Goal: Task Accomplishment & Management: Use online tool/utility

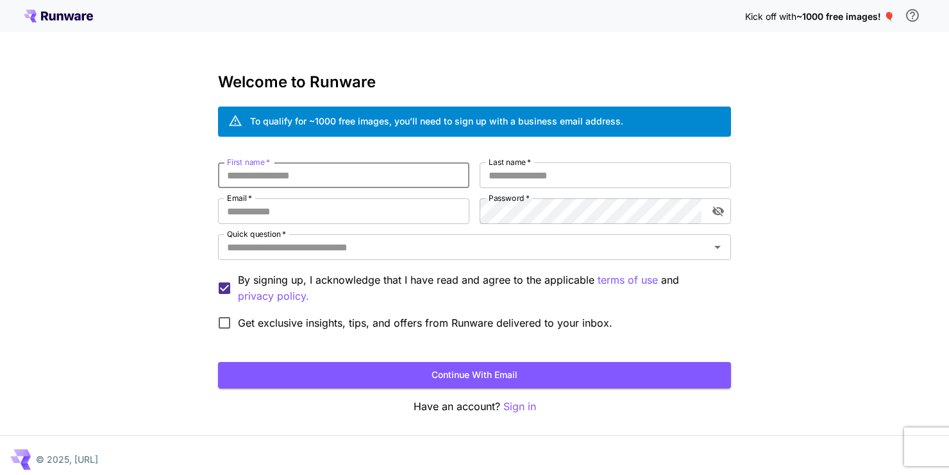
click at [362, 169] on input "First name   *" at bounding box center [343, 175] width 251 height 26
type input "*******"
type input "********"
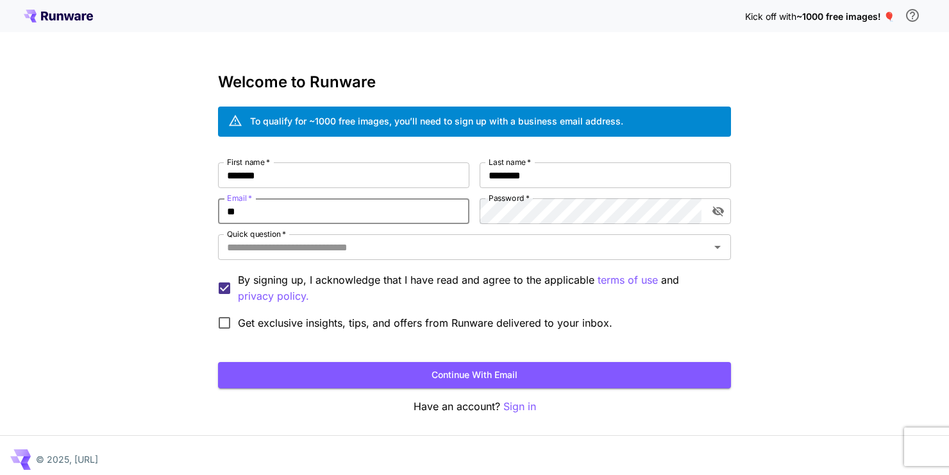
type input "**********"
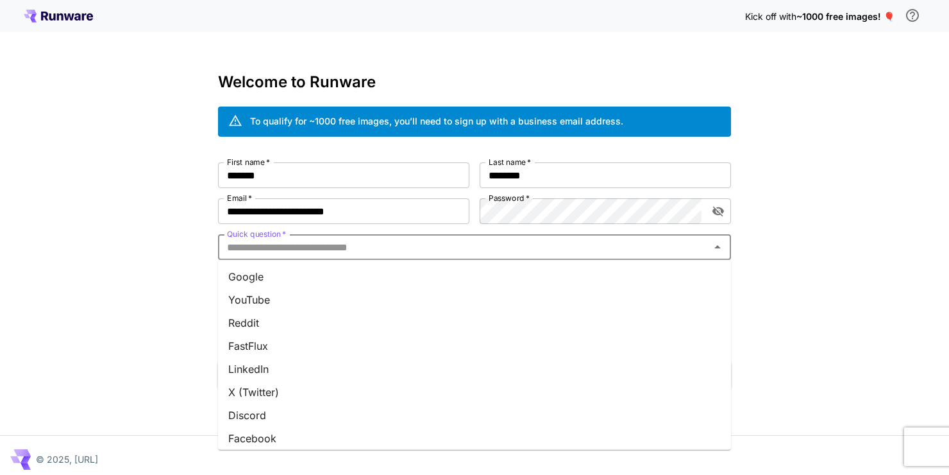
click at [399, 249] on input "Quick question   *" at bounding box center [464, 247] width 484 height 18
click at [310, 328] on li "Reddit" at bounding box center [474, 322] width 513 height 23
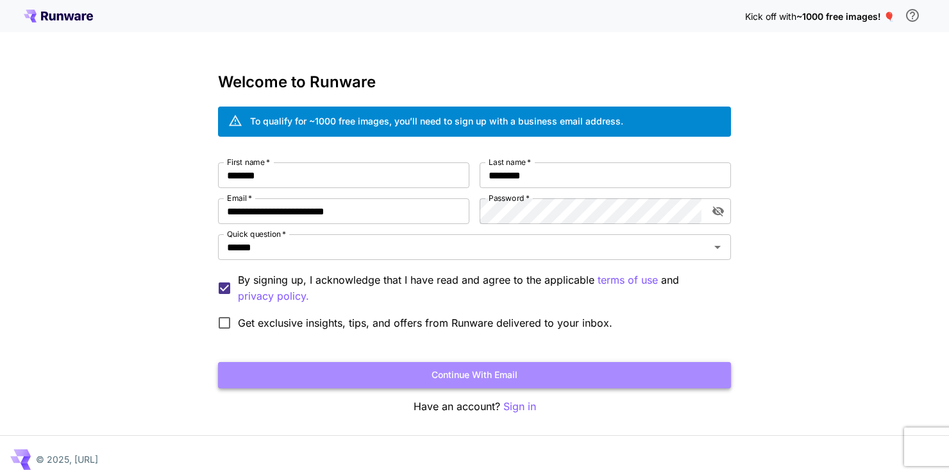
click at [389, 371] on button "Continue with email" at bounding box center [474, 375] width 513 height 26
click at [502, 372] on button "Continue with email" at bounding box center [474, 375] width 513 height 26
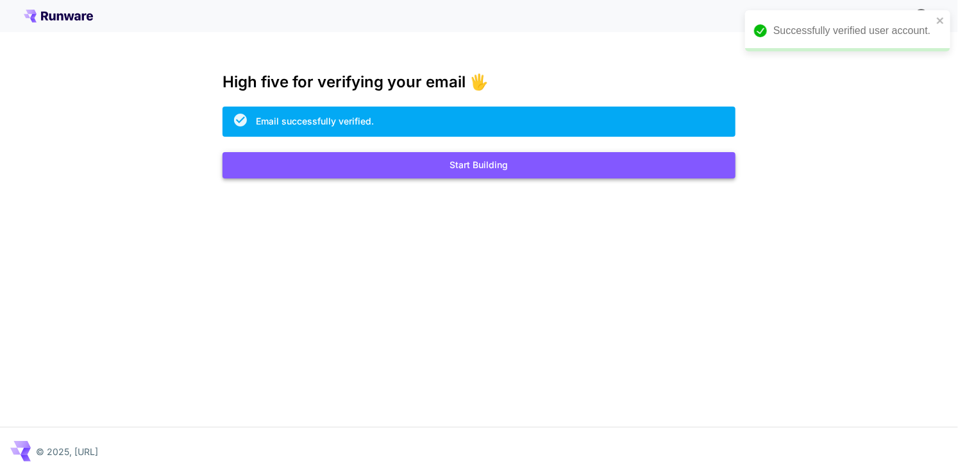
click at [486, 169] on button "Start Building" at bounding box center [479, 165] width 513 height 26
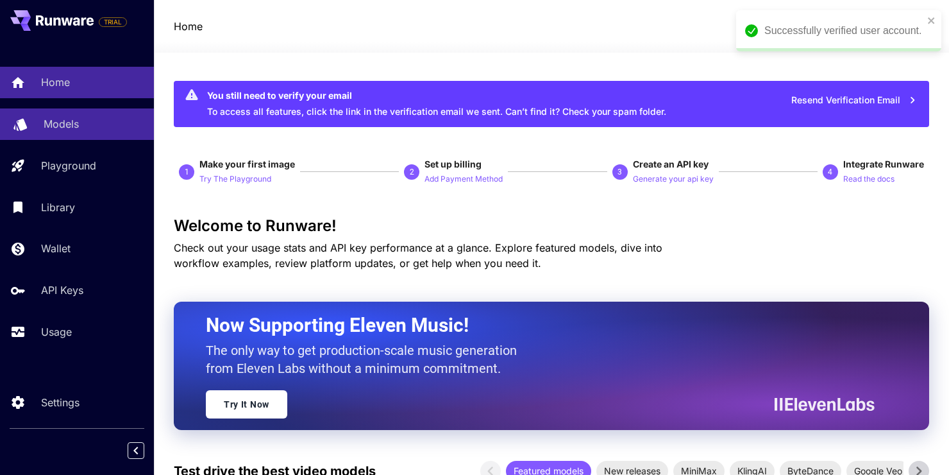
click at [62, 126] on p "Models" at bounding box center [61, 123] width 35 height 15
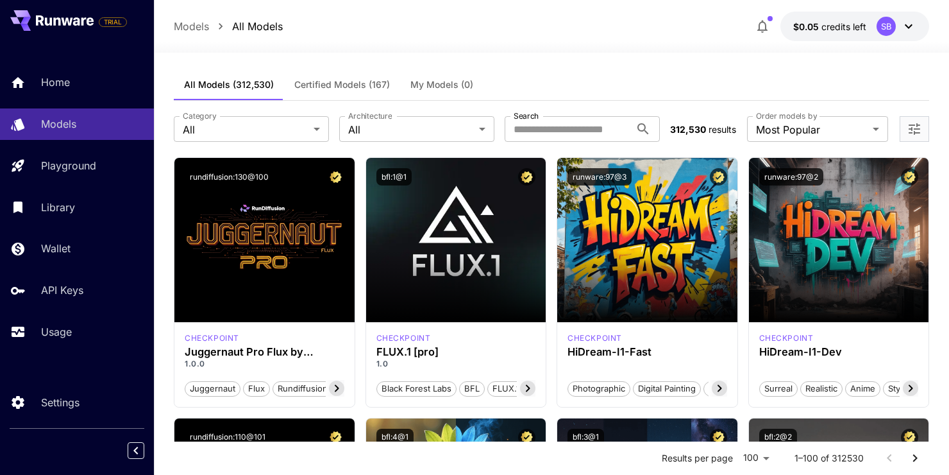
scroll to position [3, 0]
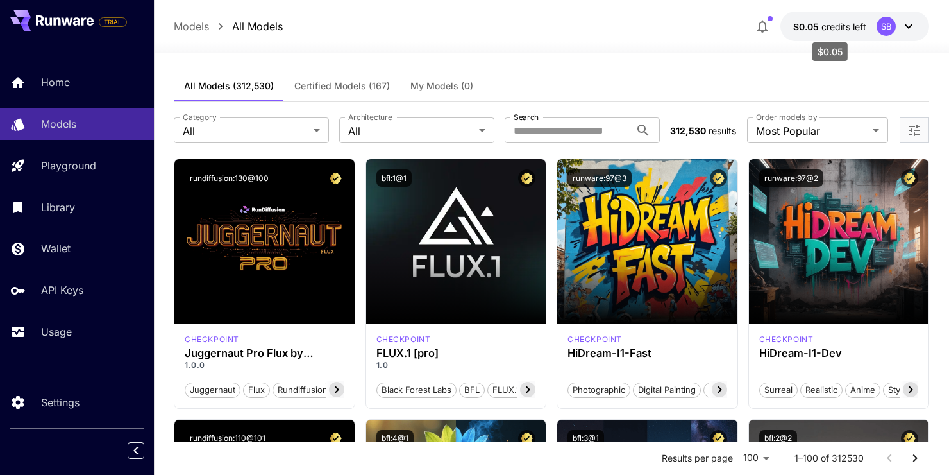
click at [844, 23] on span "credits left" at bounding box center [844, 26] width 45 height 11
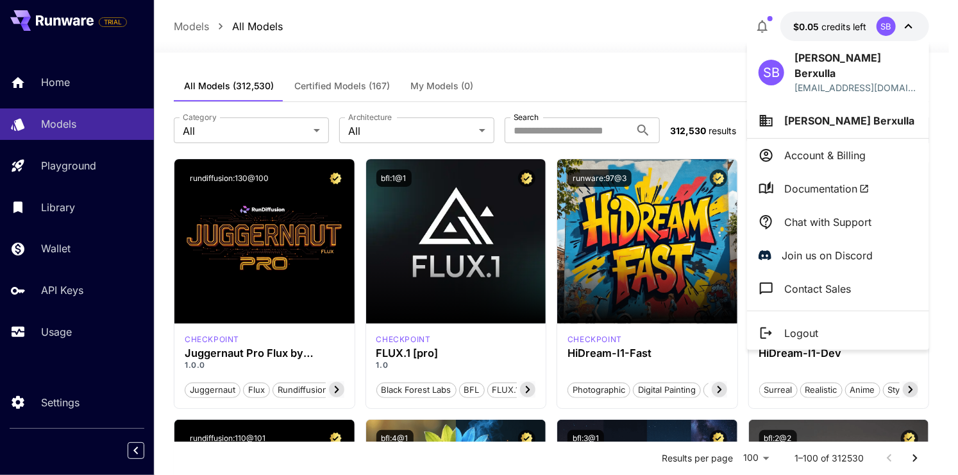
click at [712, 36] on div at bounding box center [479, 237] width 958 height 475
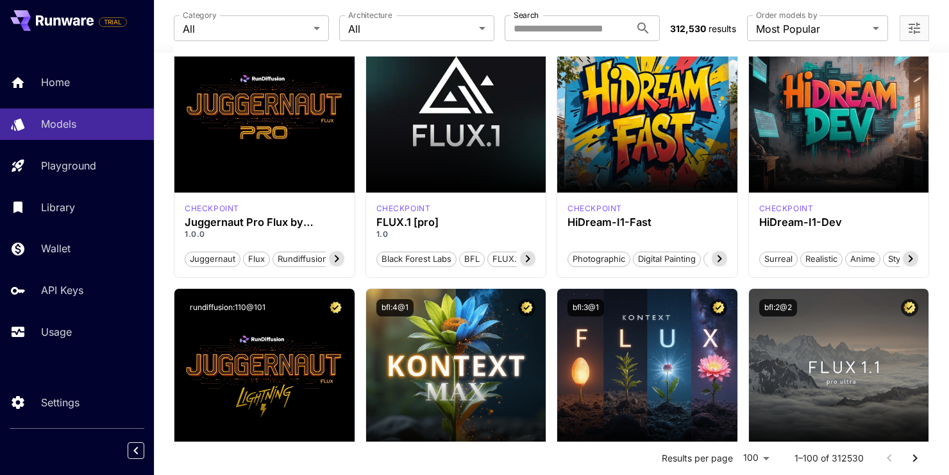
scroll to position [0, 0]
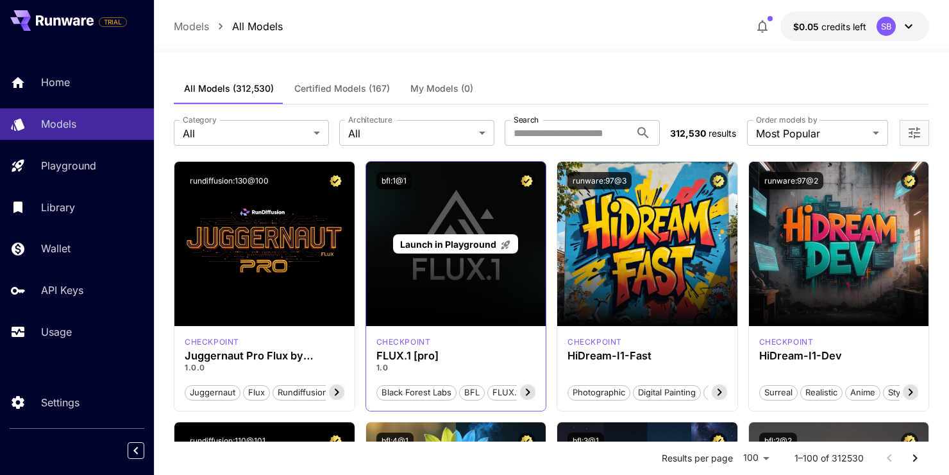
click at [429, 242] on span "Launch in Playground" at bounding box center [448, 244] width 96 height 11
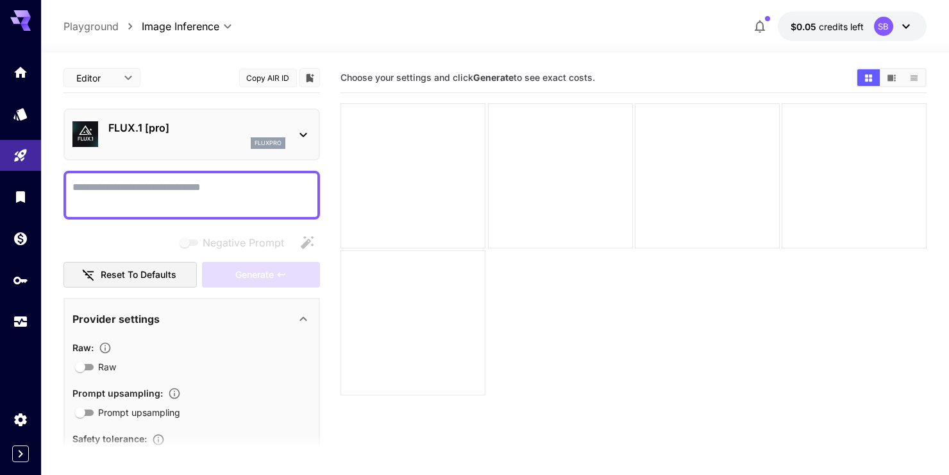
click at [214, 189] on textarea "Negative Prompt" at bounding box center [191, 195] width 239 height 31
click at [443, 151] on div at bounding box center [413, 175] width 145 height 145
